Goal: Information Seeking & Learning: Learn about a topic

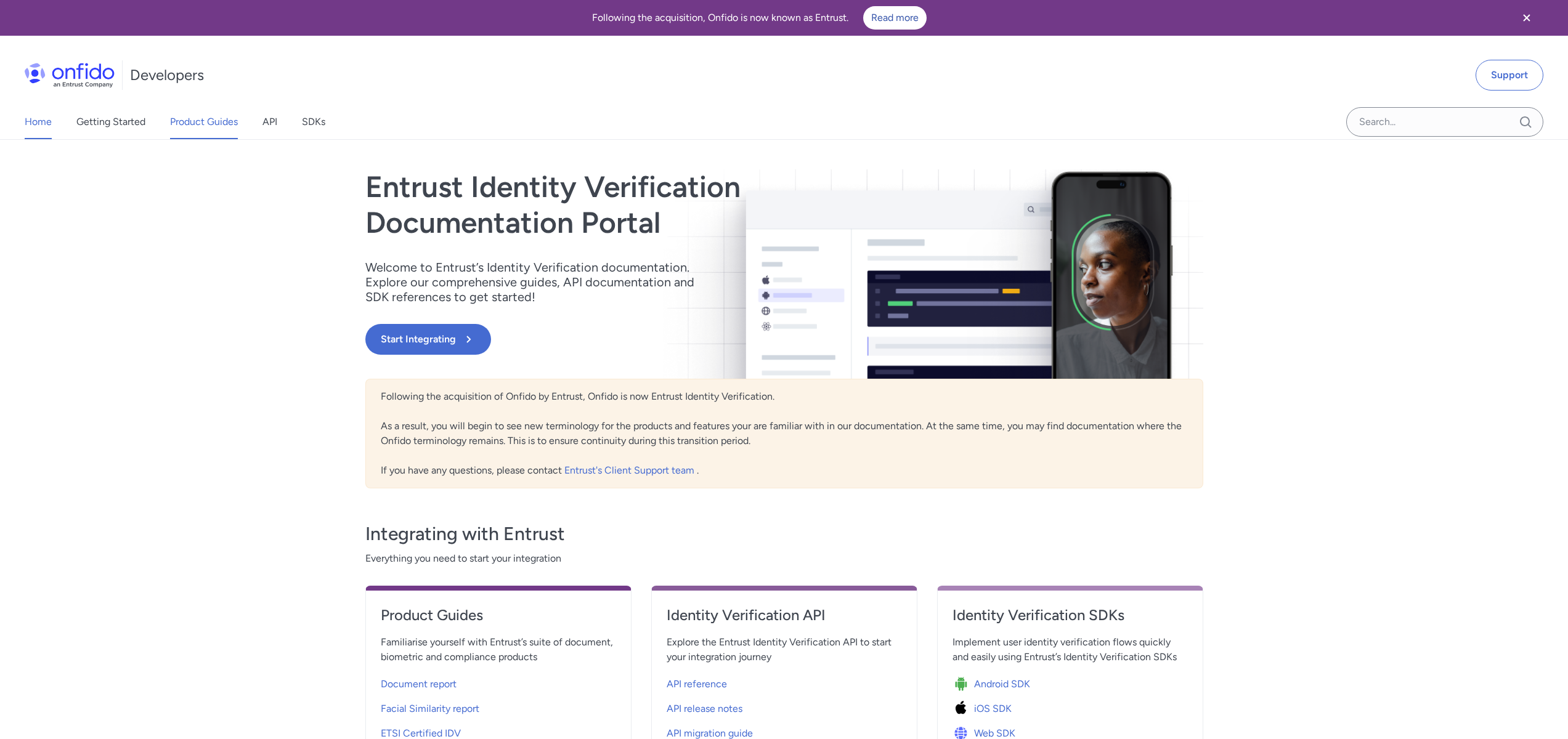
click at [211, 117] on link "Product Guides" at bounding box center [204, 122] width 68 height 35
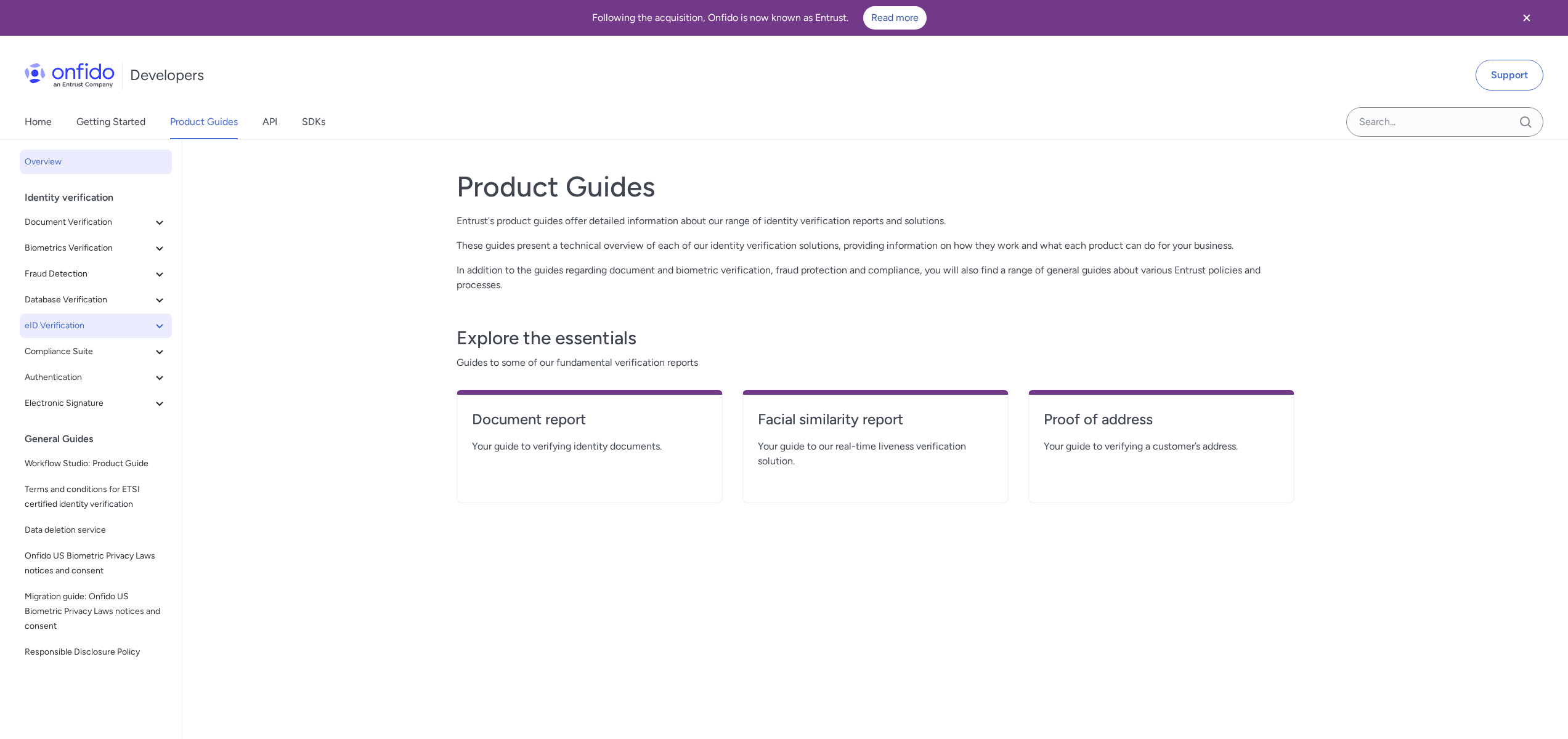
click at [115, 336] on button "eID Verification" at bounding box center [96, 326] width 152 height 25
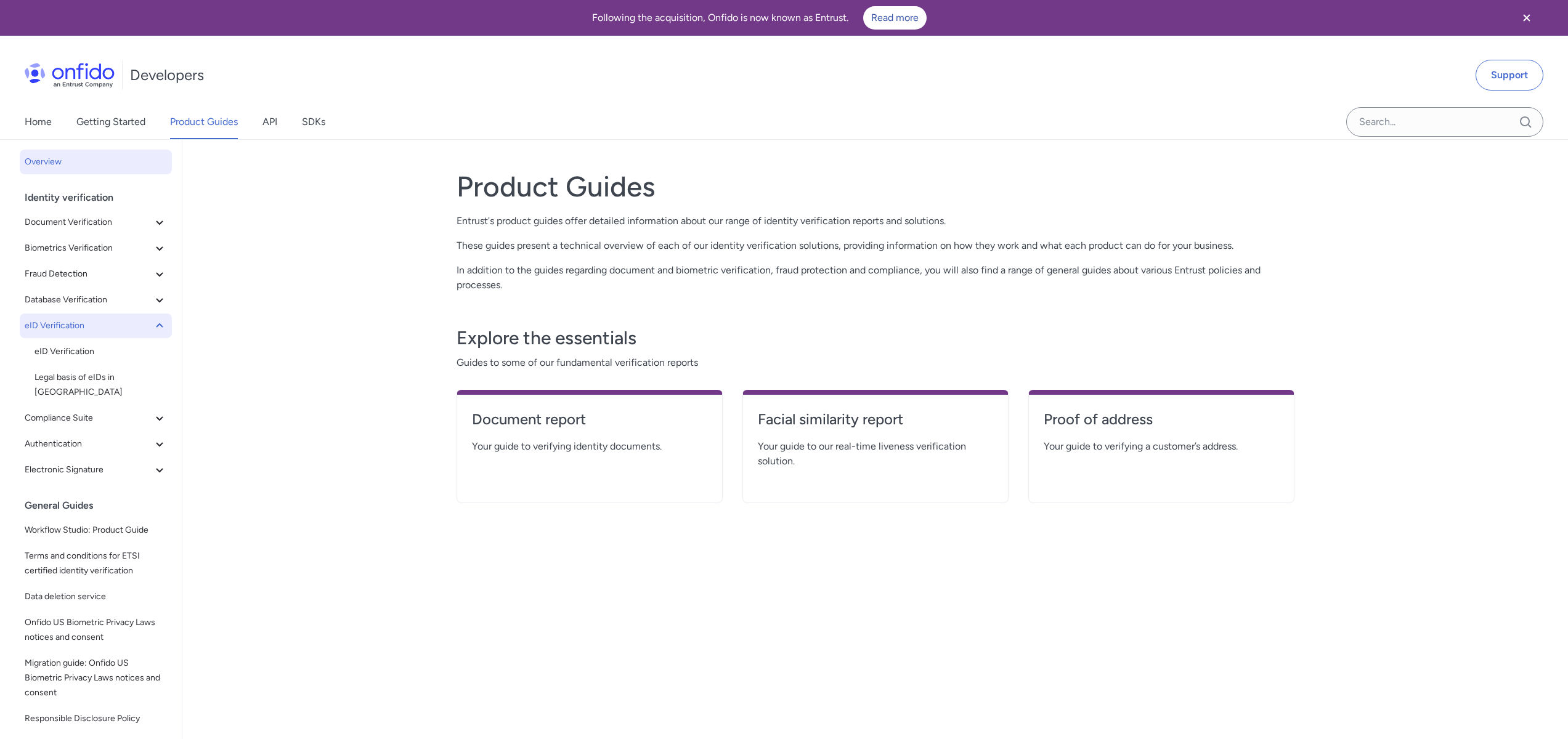
click at [122, 322] on span "eID Verification" at bounding box center [88, 326] width 127 height 15
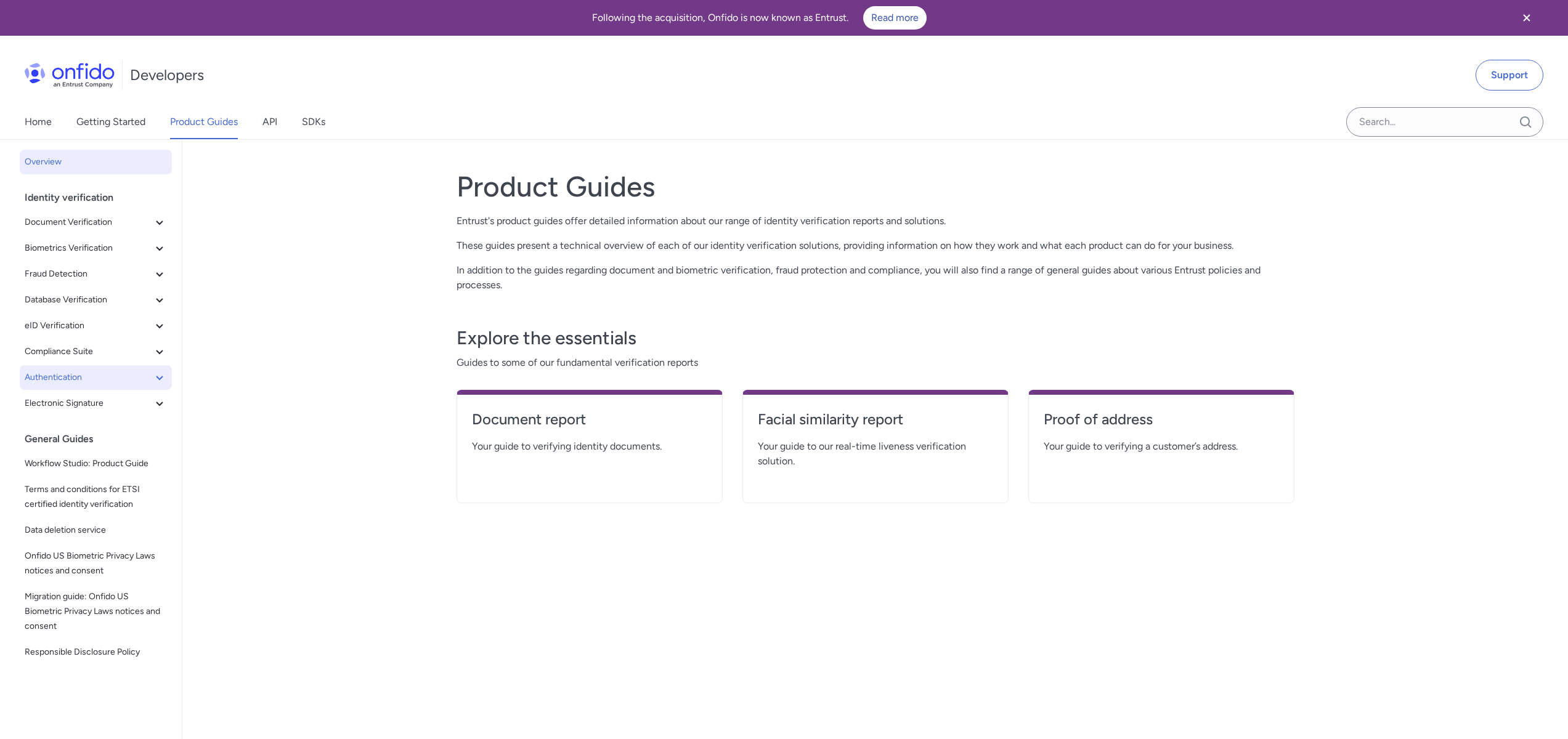
click at [103, 372] on span "Authentication" at bounding box center [88, 377] width 127 height 15
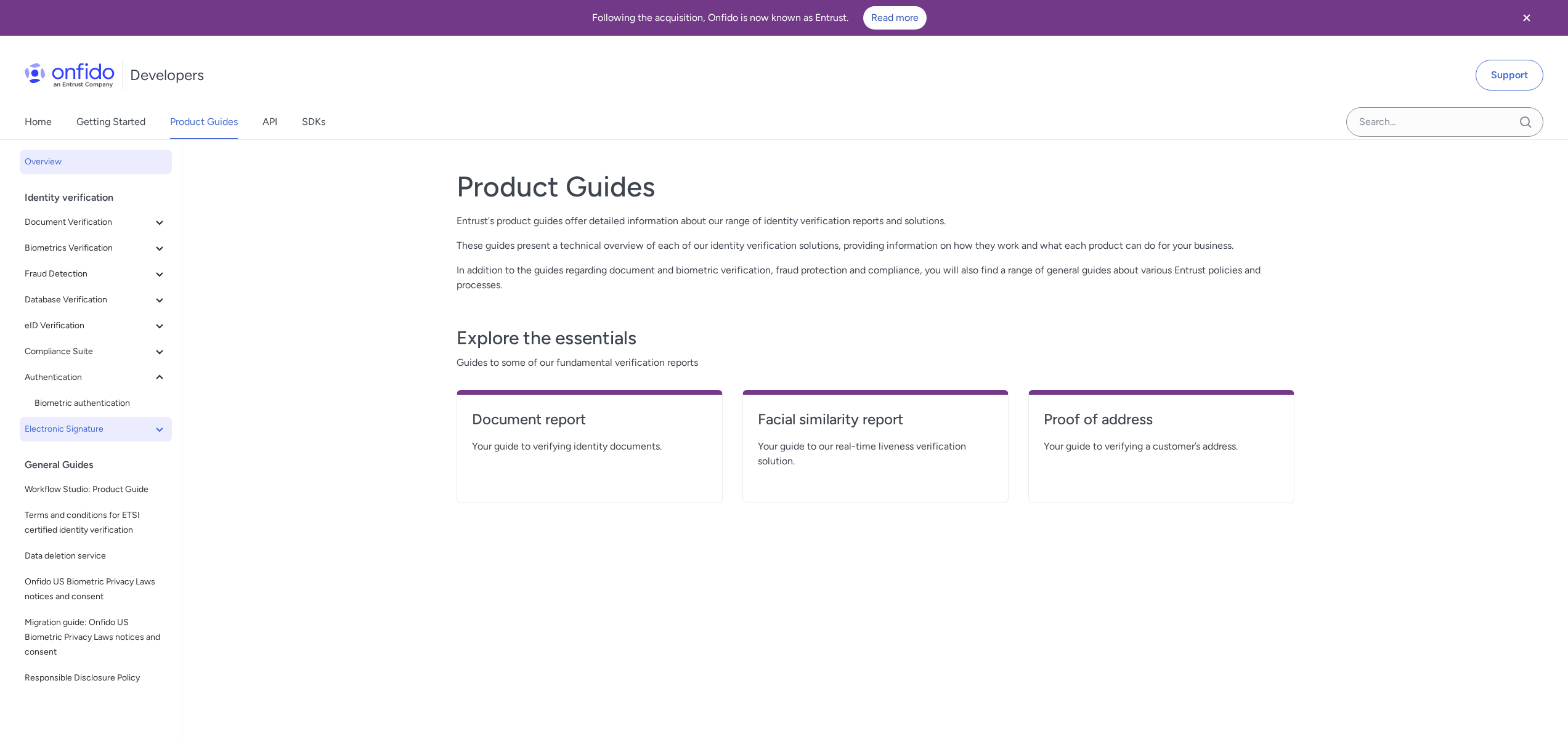
click at [120, 433] on span "Electronic Signature" at bounding box center [88, 429] width 127 height 15
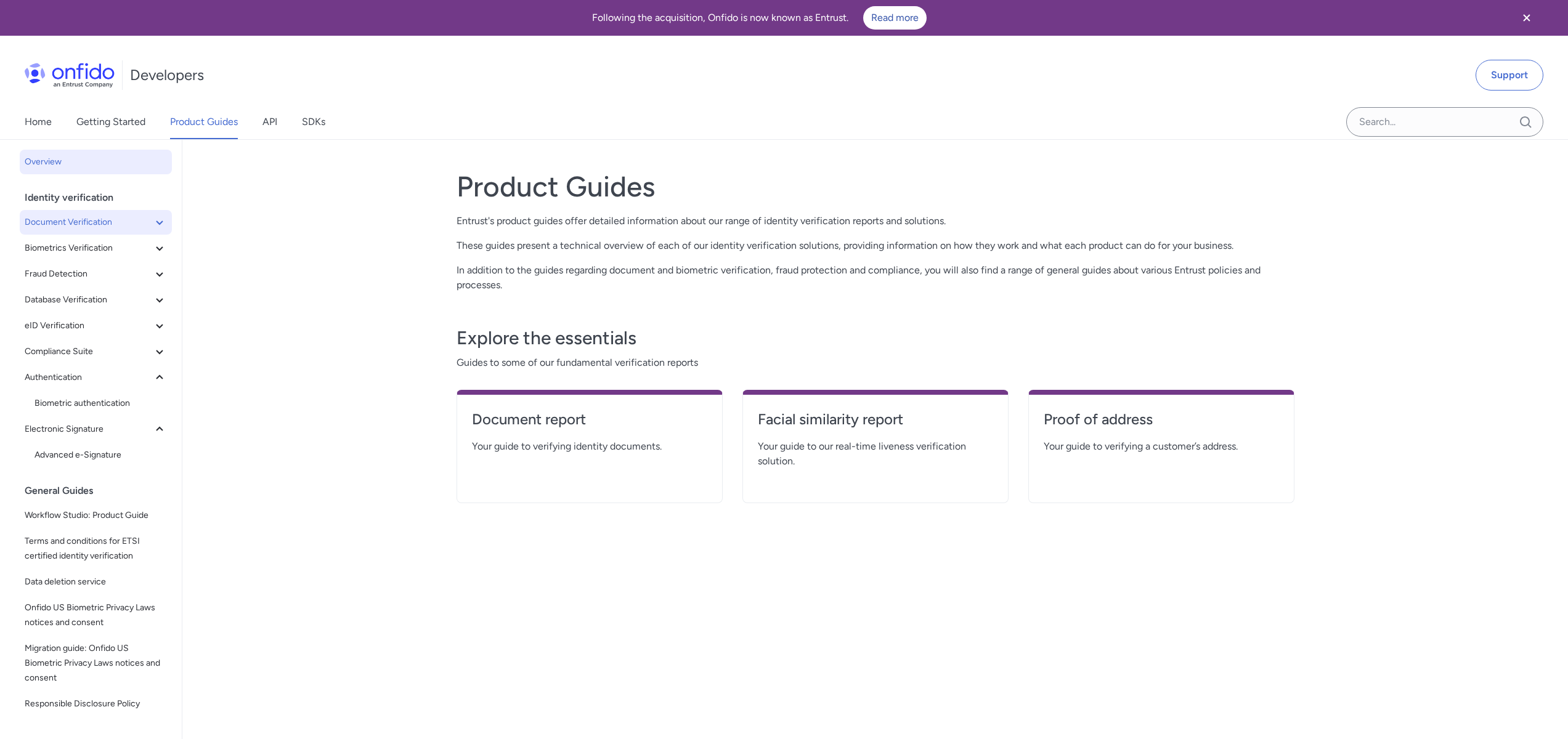
click at [96, 227] on span "Document Verification" at bounding box center [88, 222] width 127 height 15
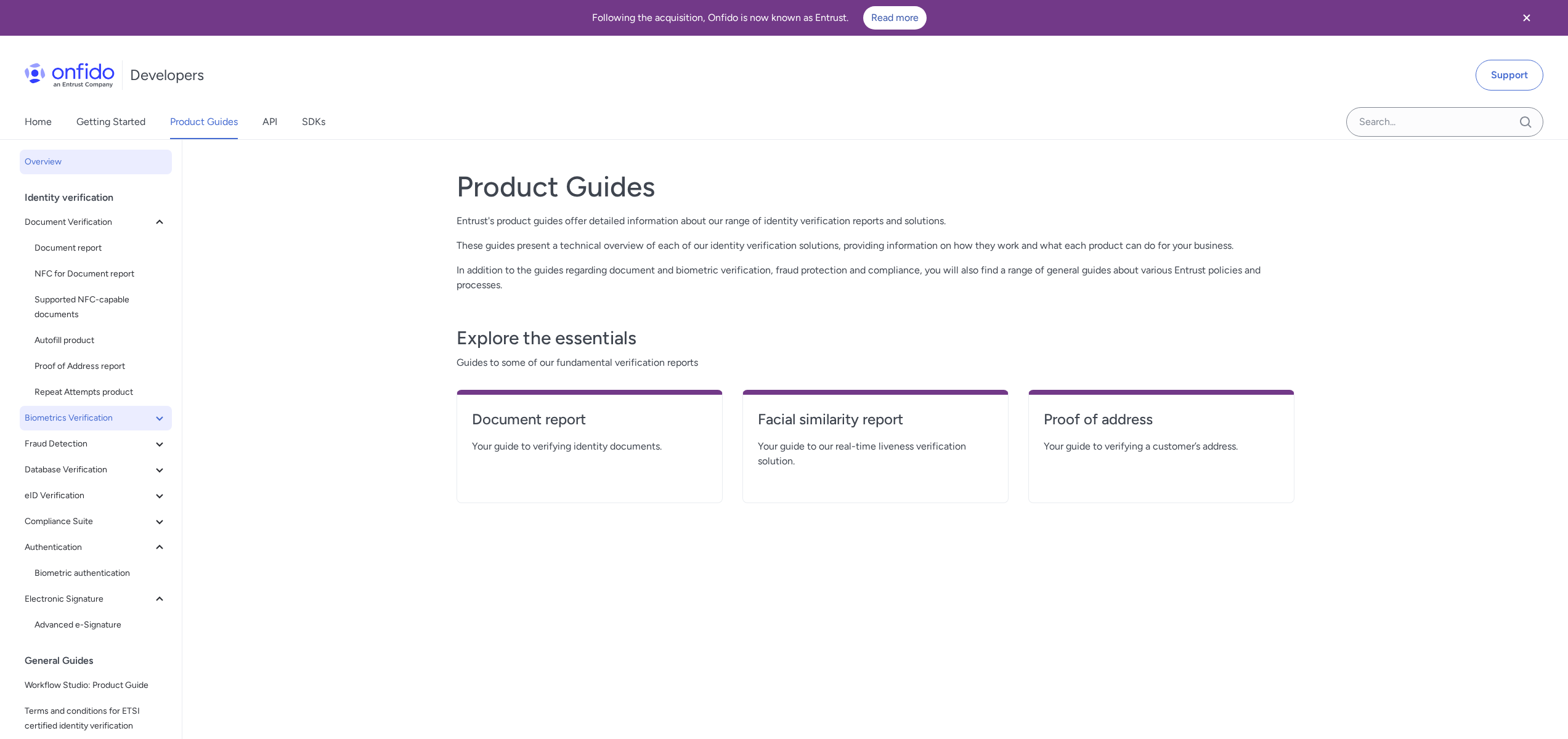
click at [123, 419] on span "Biometrics Verification" at bounding box center [88, 418] width 127 height 15
click at [127, 486] on button "Fraud Detection" at bounding box center [96, 496] width 152 height 25
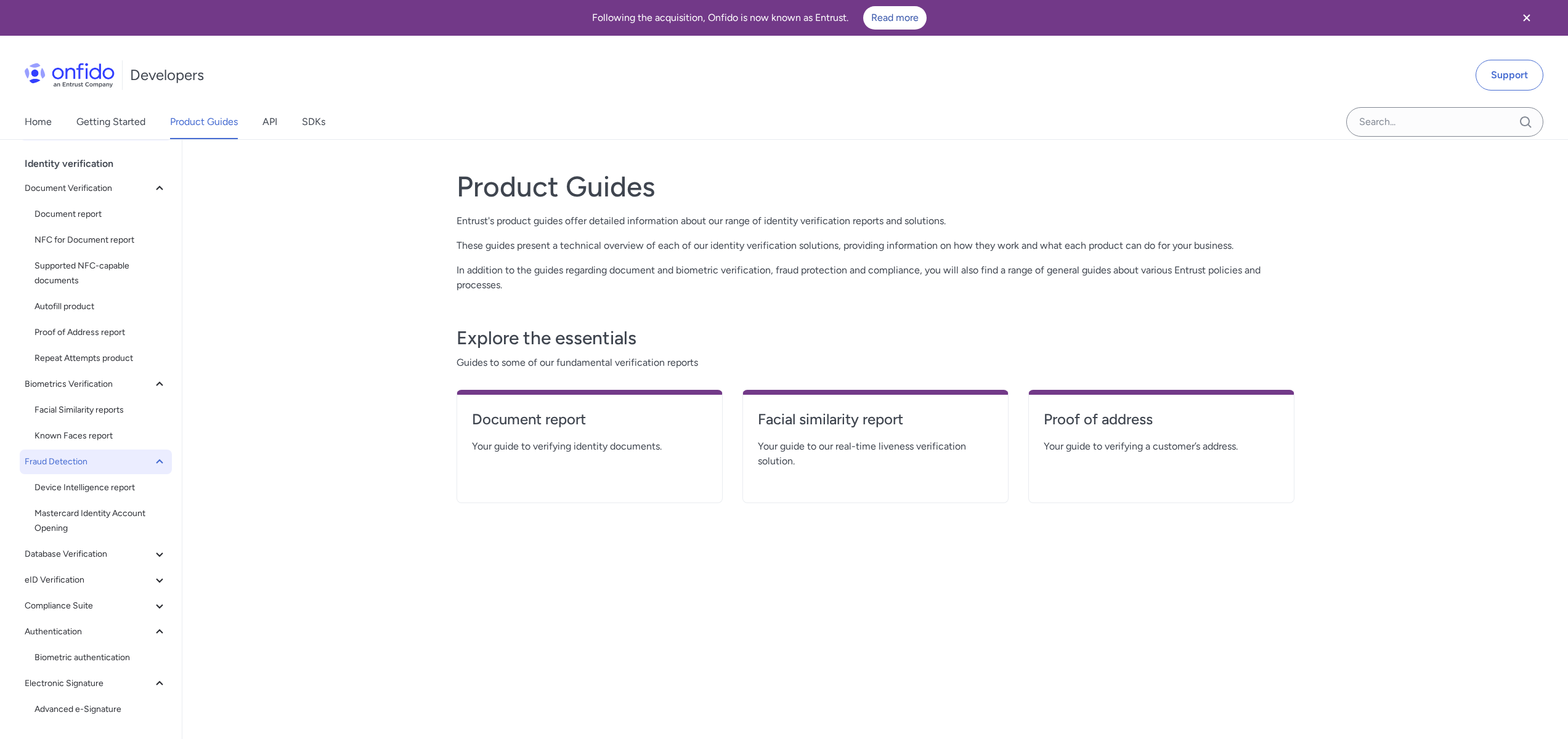
scroll to position [100, 0]
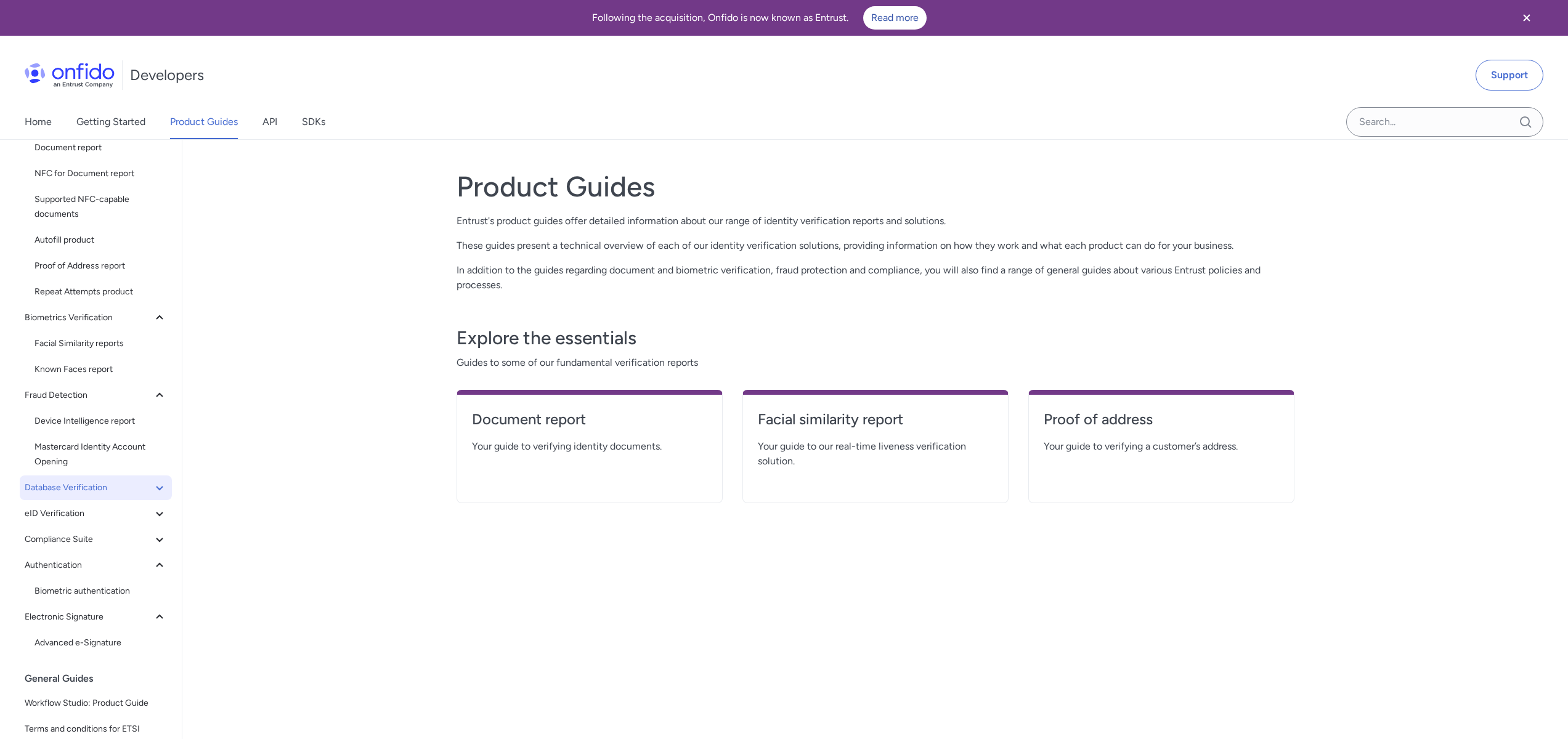
click at [118, 485] on span "Database Verification" at bounding box center [88, 488] width 127 height 15
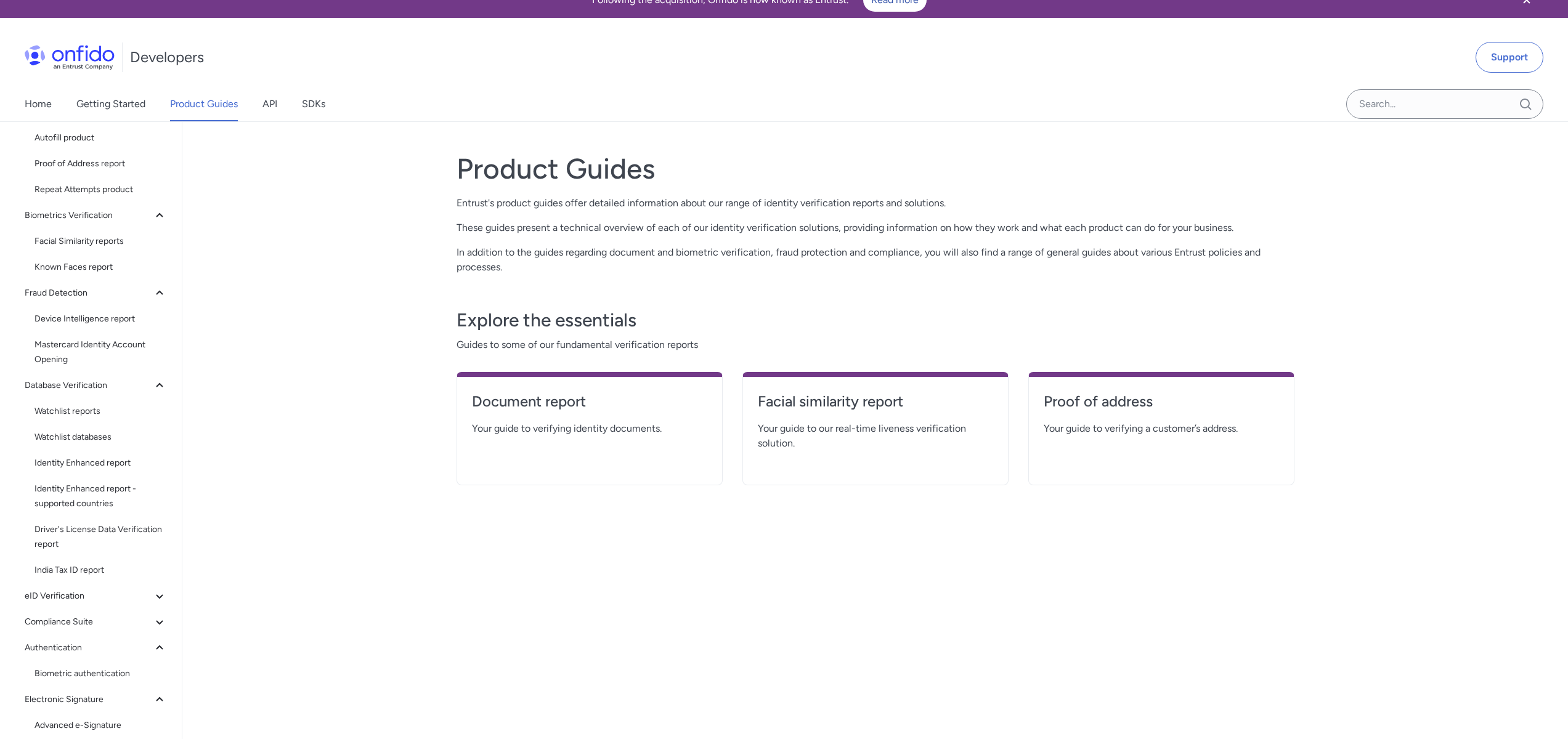
scroll to position [0, 0]
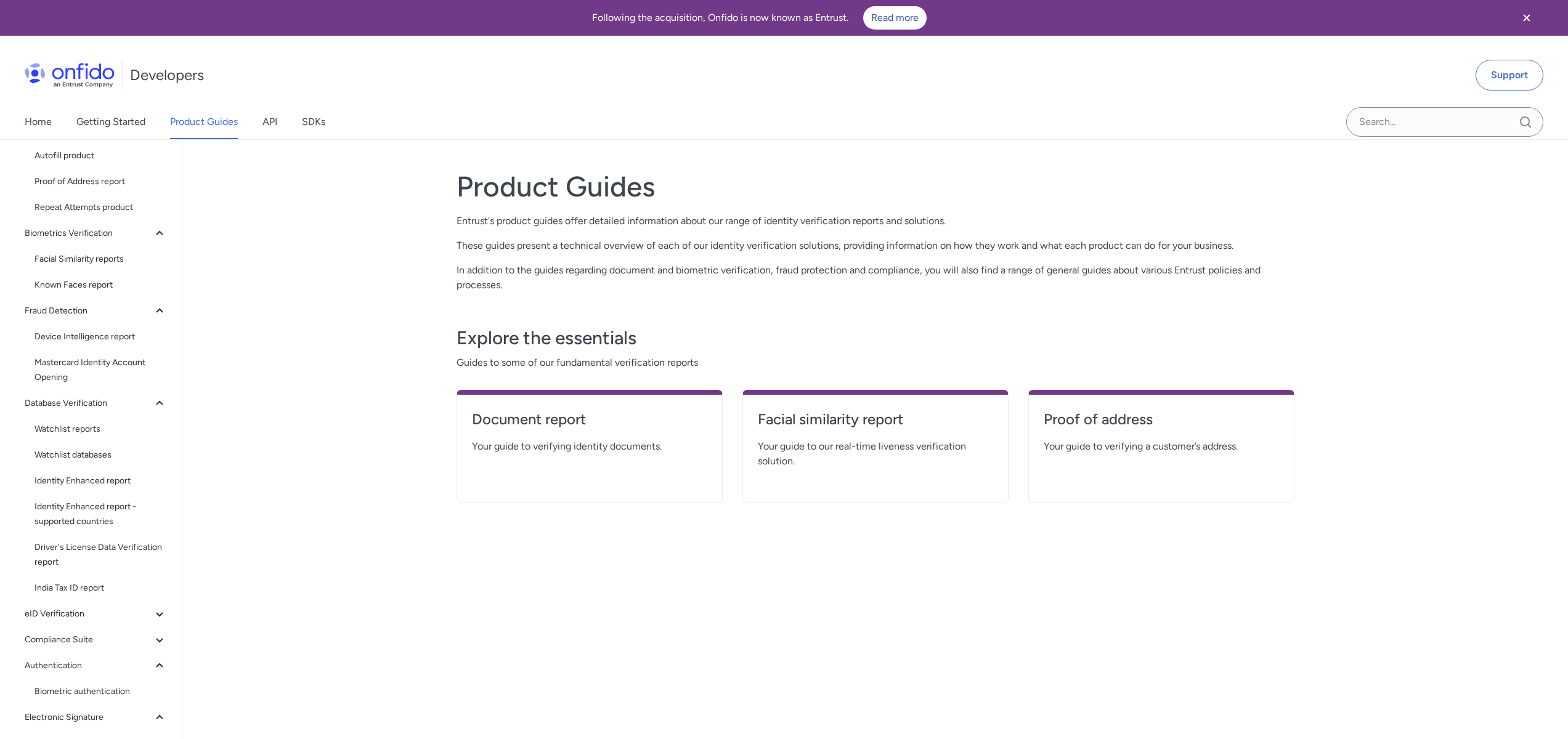
click at [1523, 16] on icon "Close banner" at bounding box center [1526, 18] width 15 height 15
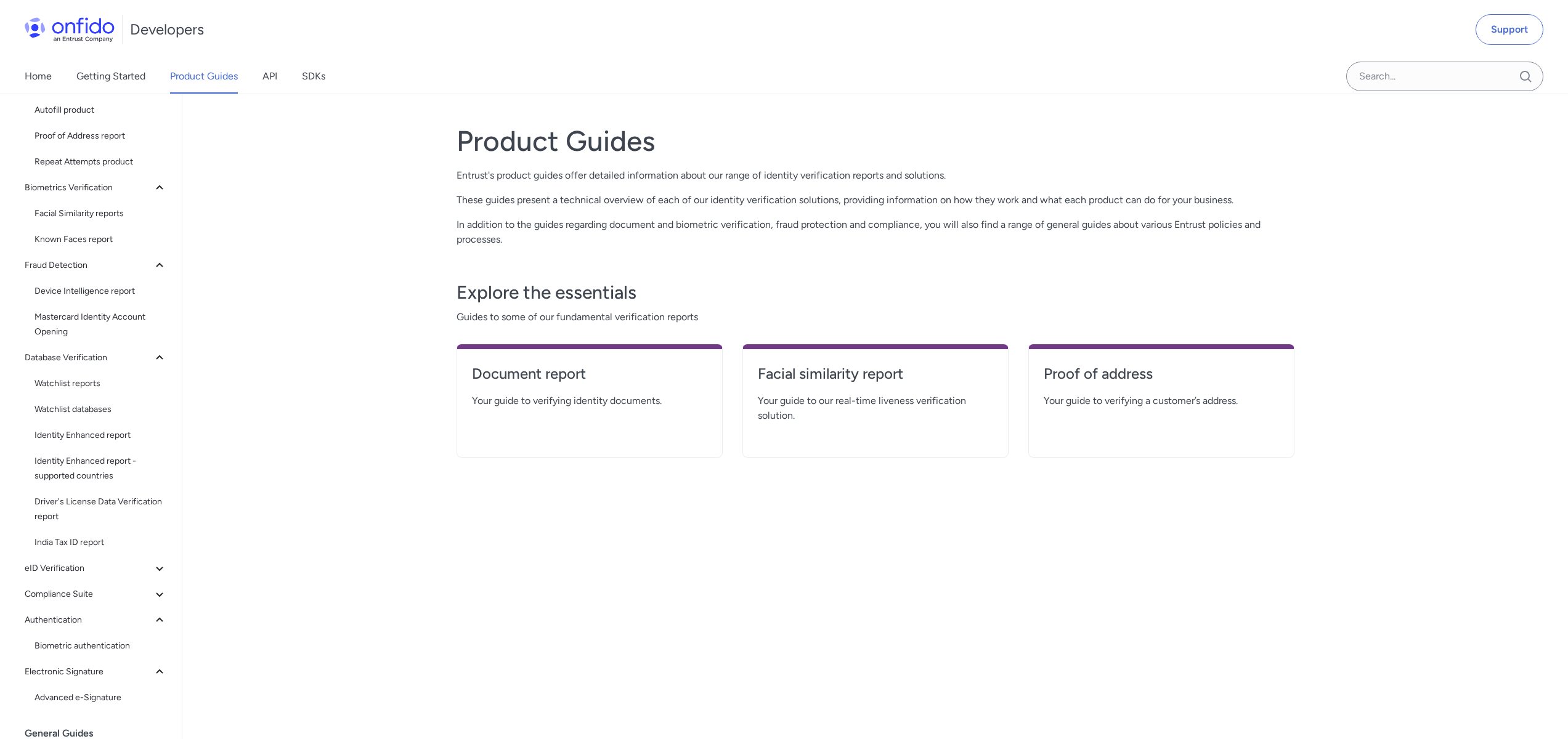
click at [792, 195] on p "These guides present a technical overview of each of our identity verification …" at bounding box center [876, 200] width 838 height 15
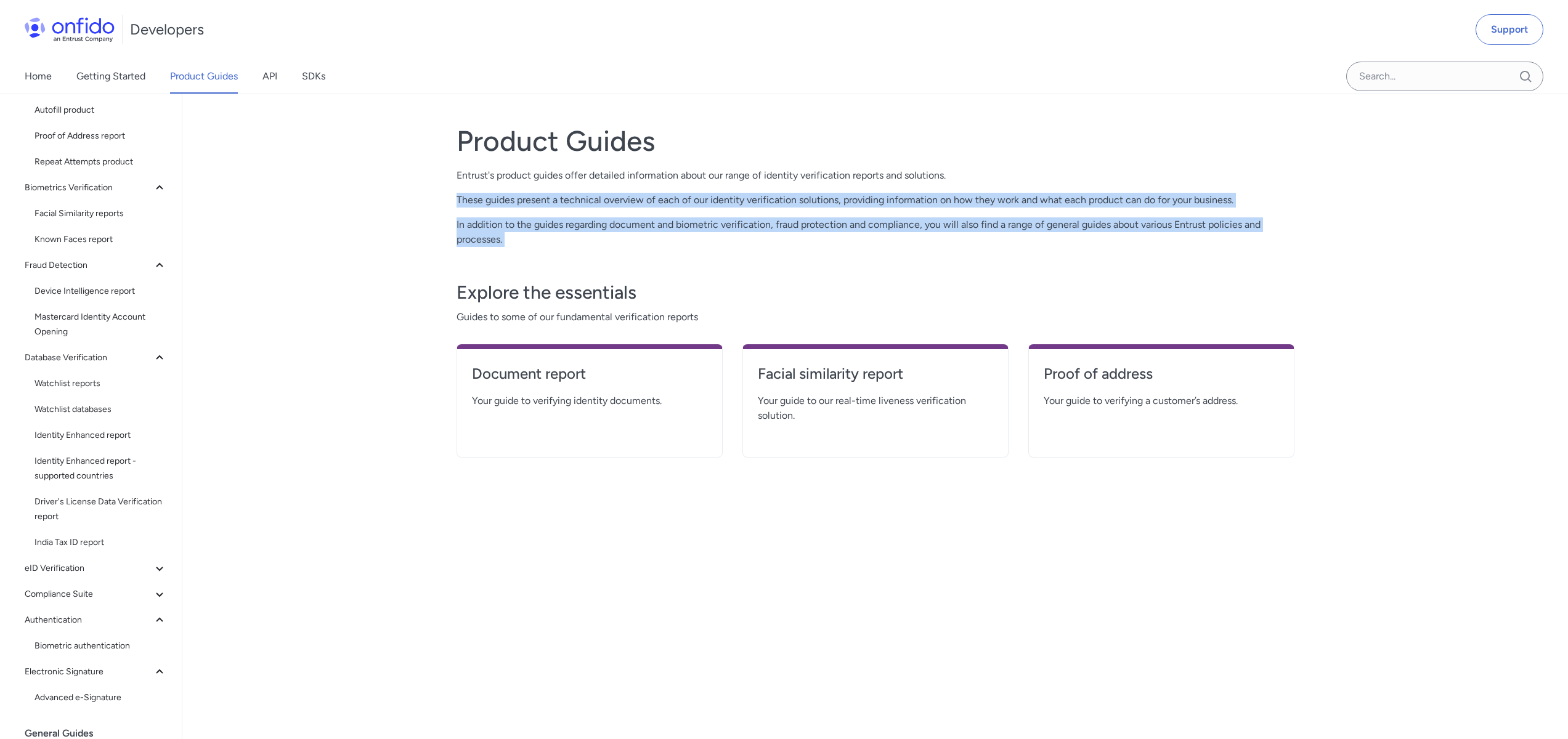
drag, startPoint x: 792, startPoint y: 195, endPoint x: 809, endPoint y: 236, distance: 44.4
click at [809, 236] on div "Product Guides Entrust's product guides offer detailed information about our ra…" at bounding box center [876, 185] width 838 height 123
click at [809, 236] on p "In addition to the guides regarding document and biometric verification, fraud …" at bounding box center [876, 232] width 838 height 29
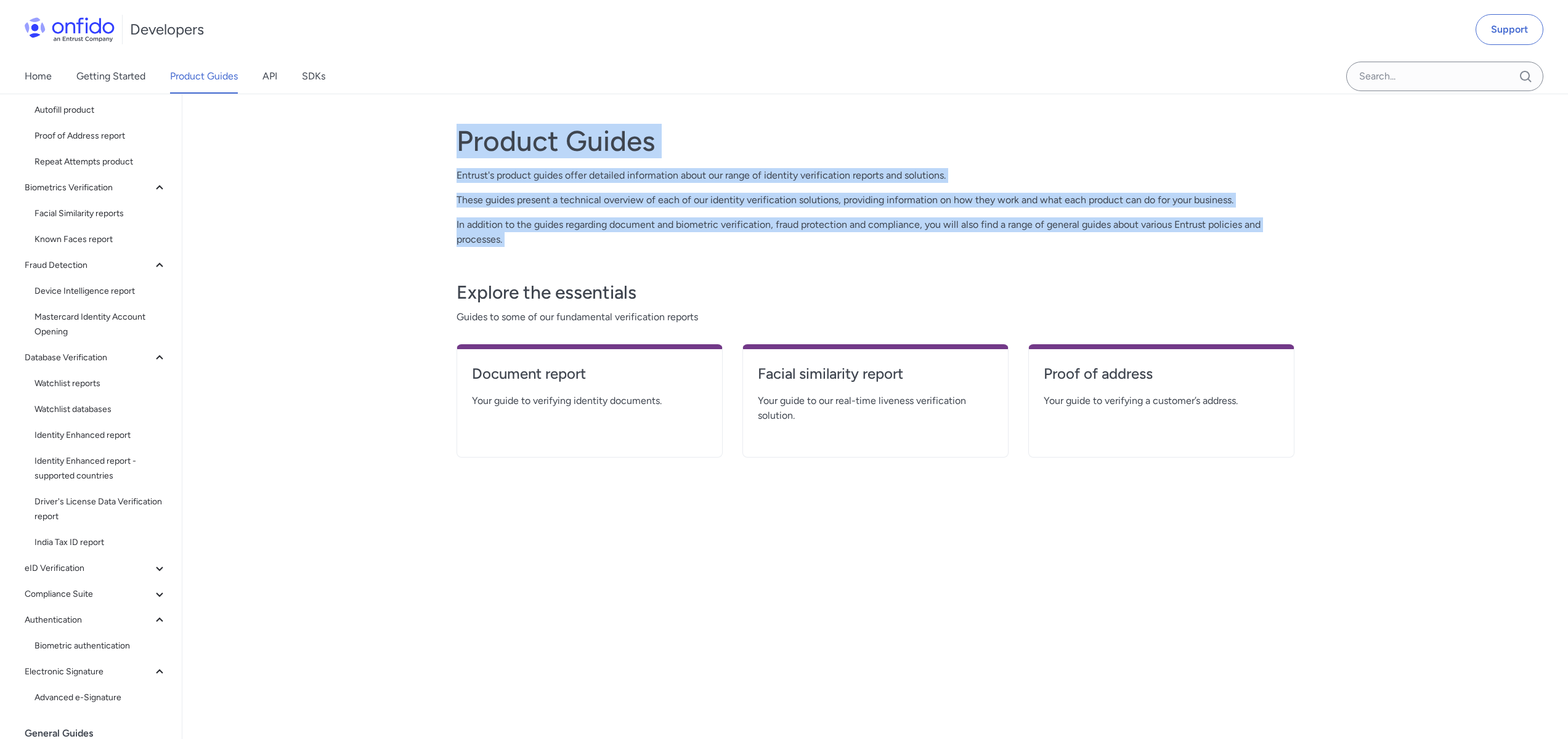
drag, startPoint x: 809, startPoint y: 236, endPoint x: 424, endPoint y: 138, distance: 397.3
click at [424, 138] on div "Back to Home Overview Identity verification Document Verification Document repo…" at bounding box center [784, 417] width 1568 height 646
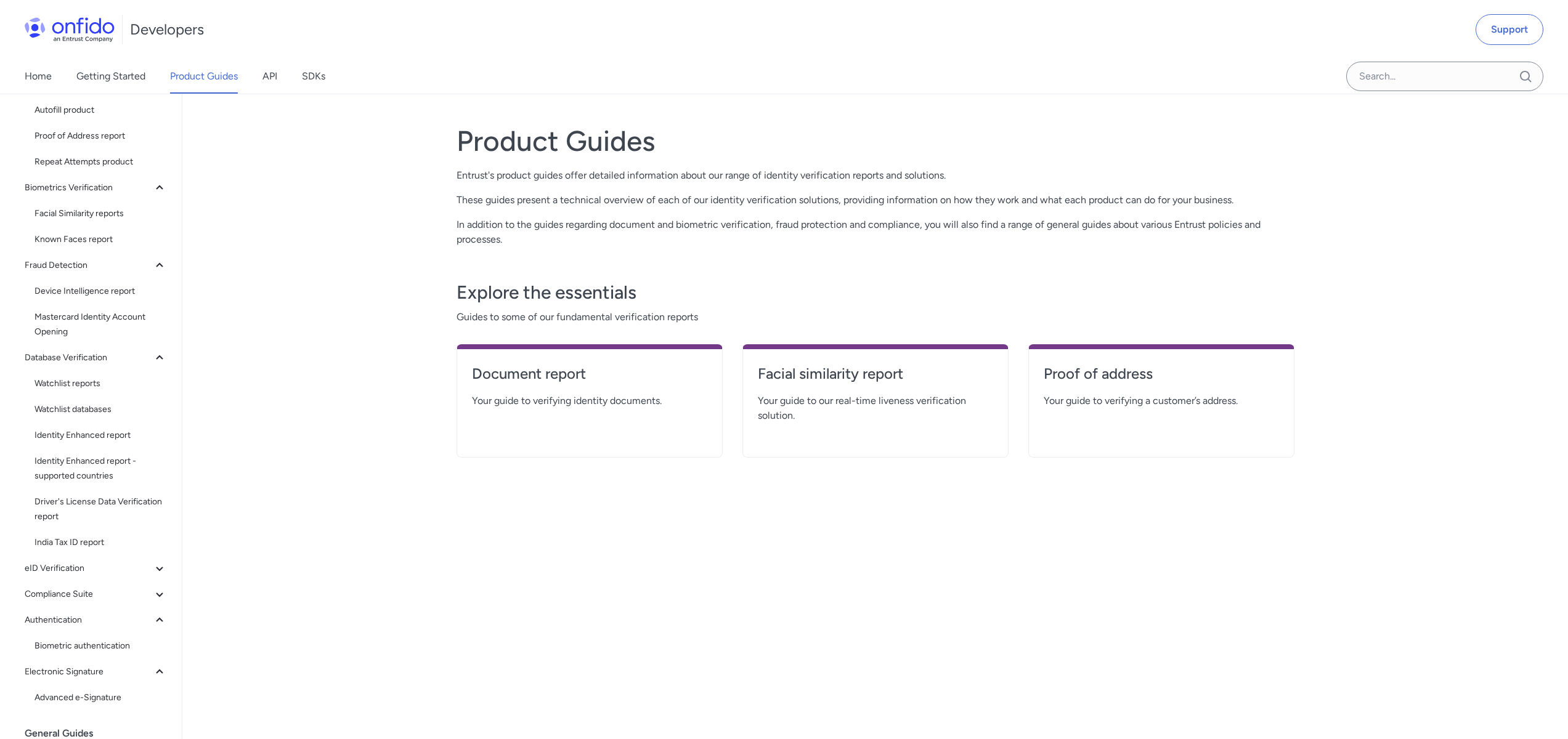
click at [286, 75] on div "Home Getting Started Product Guides API SDKs" at bounding box center [187, 76] width 374 height 35
click at [265, 78] on link "API" at bounding box center [269, 76] width 15 height 35
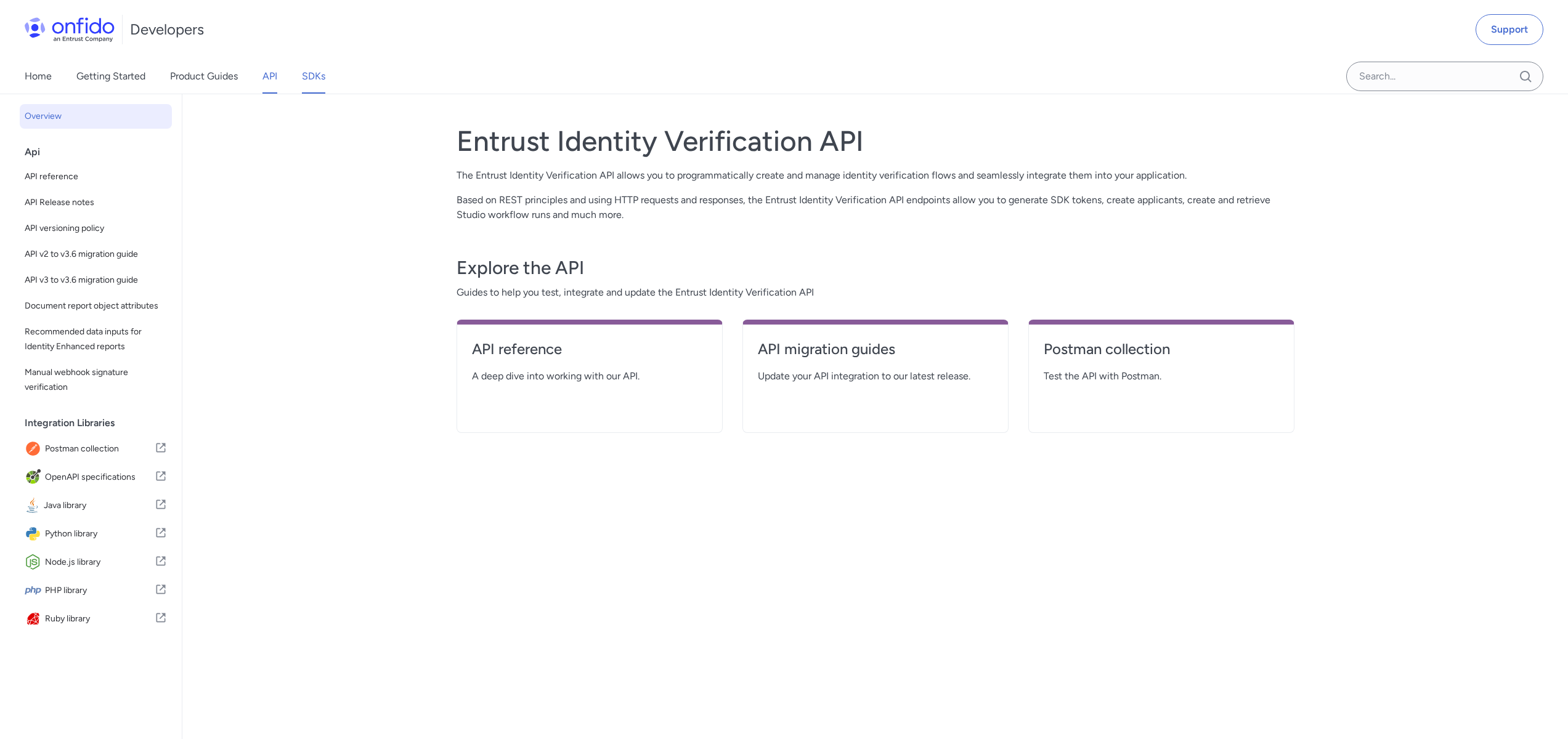
click at [322, 73] on link "SDKs" at bounding box center [313, 76] width 23 height 35
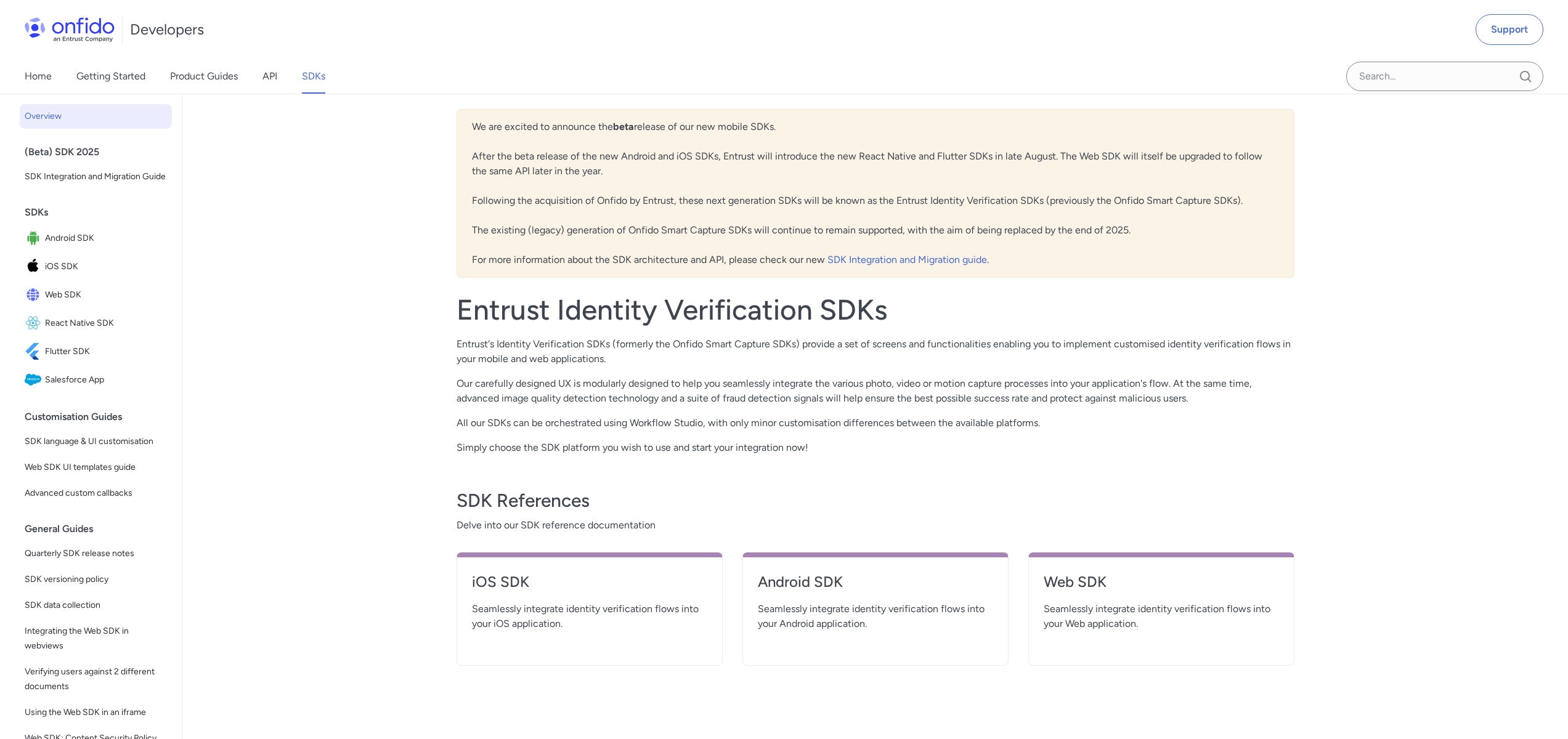
click at [589, 112] on div "We are excited to announce the beta release of our new mobile SDKs. After the b…" at bounding box center [876, 193] width 838 height 169
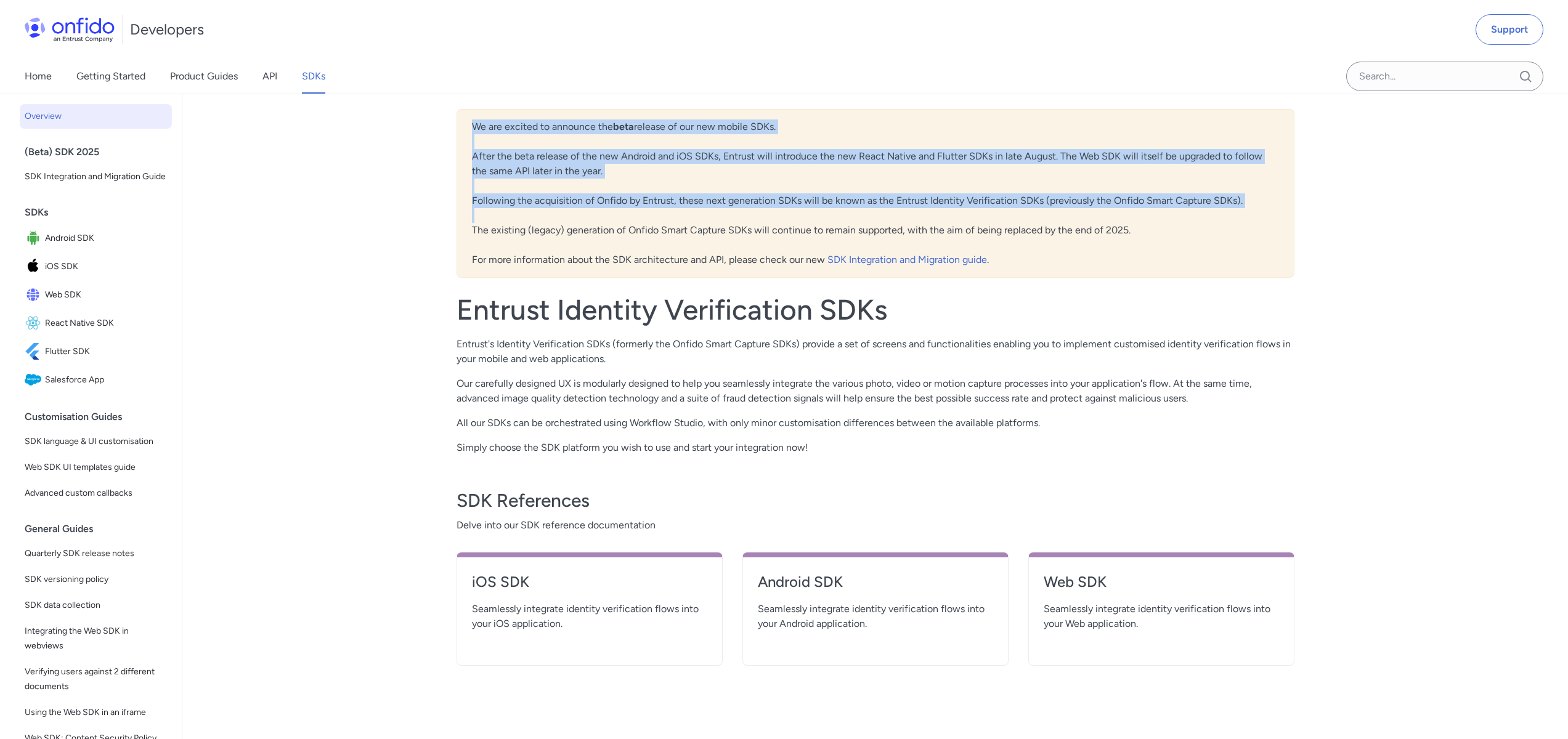
drag, startPoint x: 589, startPoint y: 112, endPoint x: 637, endPoint y: 215, distance: 113.6
click at [637, 215] on div "We are excited to announce the beta release of our new mobile SDKs. After the b…" at bounding box center [876, 193] width 838 height 169
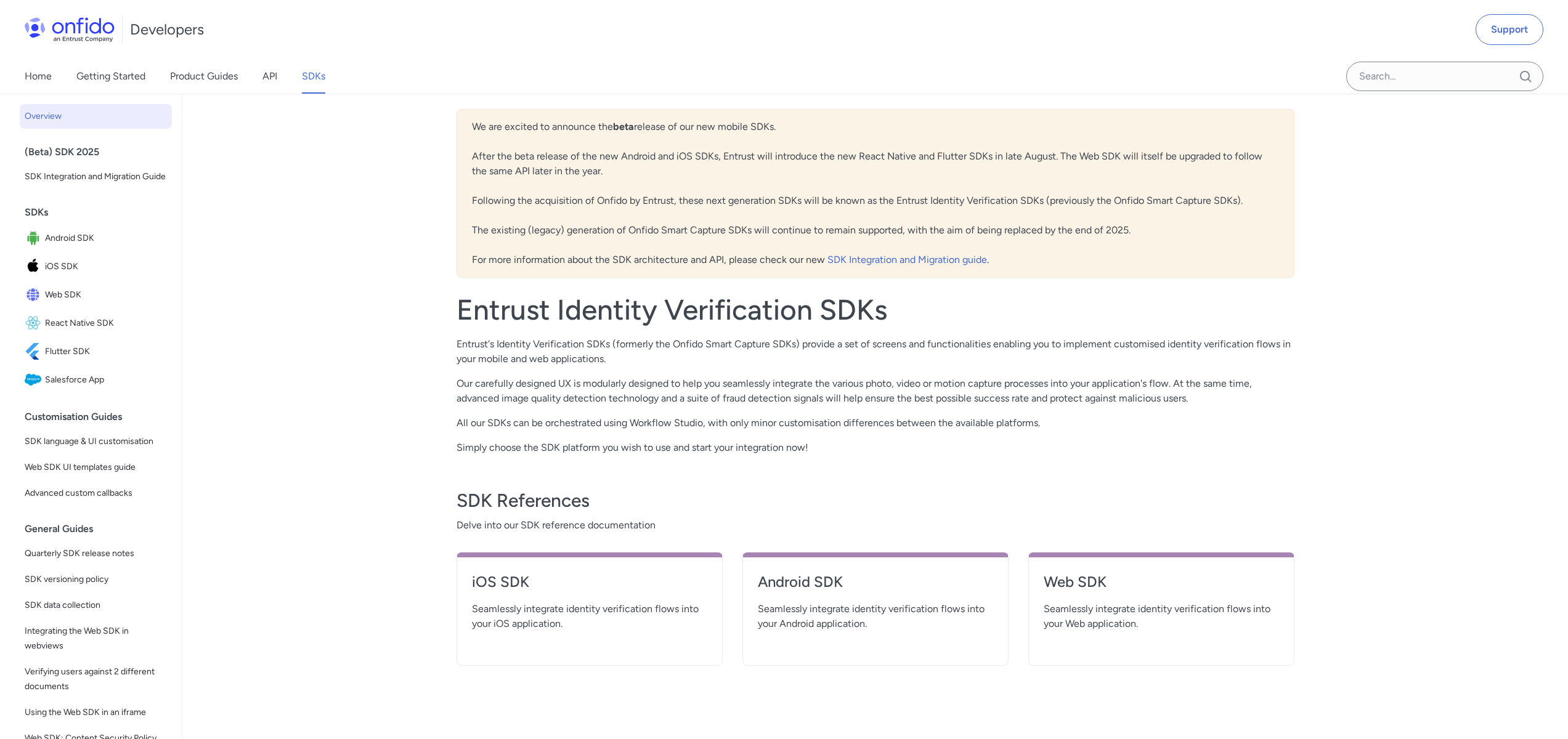
click at [636, 215] on div "We are excited to announce the beta release of our new mobile SDKs. After the b…" at bounding box center [876, 193] width 838 height 169
click at [634, 226] on div "We are excited to announce the beta release of our new mobile SDKs. After the b…" at bounding box center [876, 193] width 838 height 169
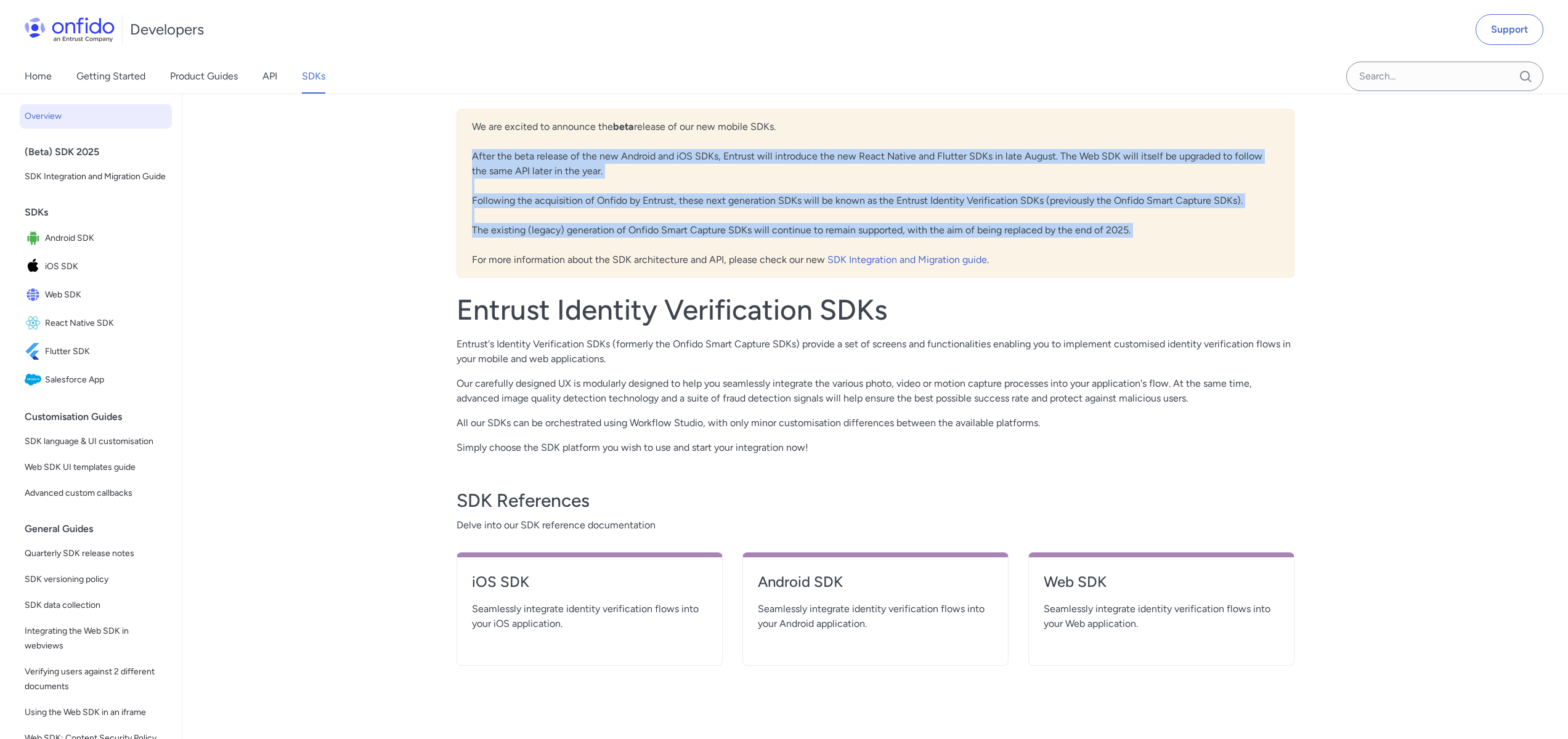
drag, startPoint x: 634, startPoint y: 226, endPoint x: 625, endPoint y: 162, distance: 64.6
click at [625, 162] on div "We are excited to announce the beta release of our new mobile SDKs. After the b…" at bounding box center [876, 193] width 838 height 169
